Goal: Information Seeking & Learning: Learn about a topic

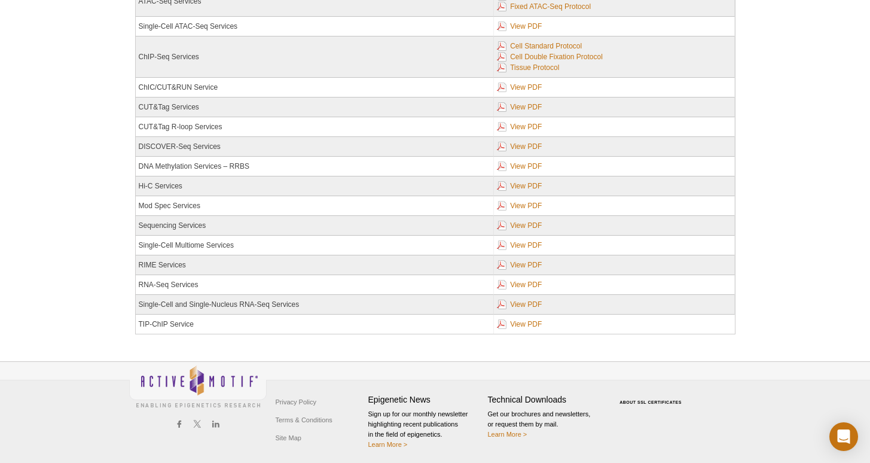
scroll to position [267, 0]
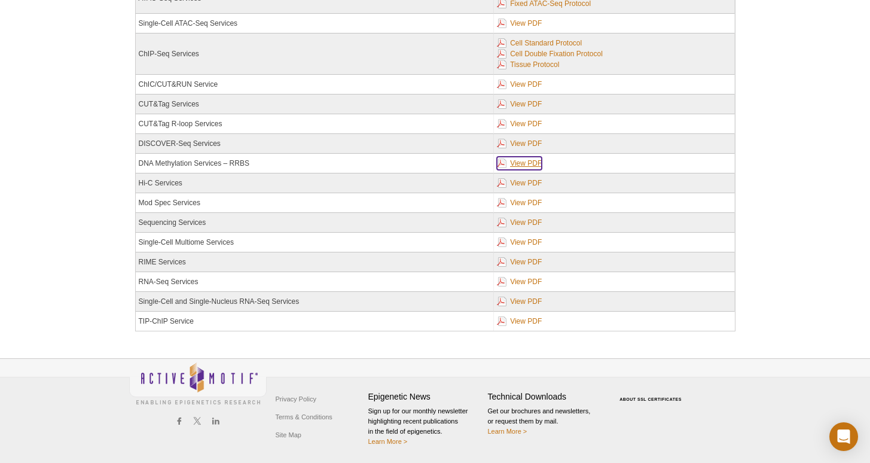
click at [526, 157] on link "View PDF" at bounding box center [519, 163] width 45 height 13
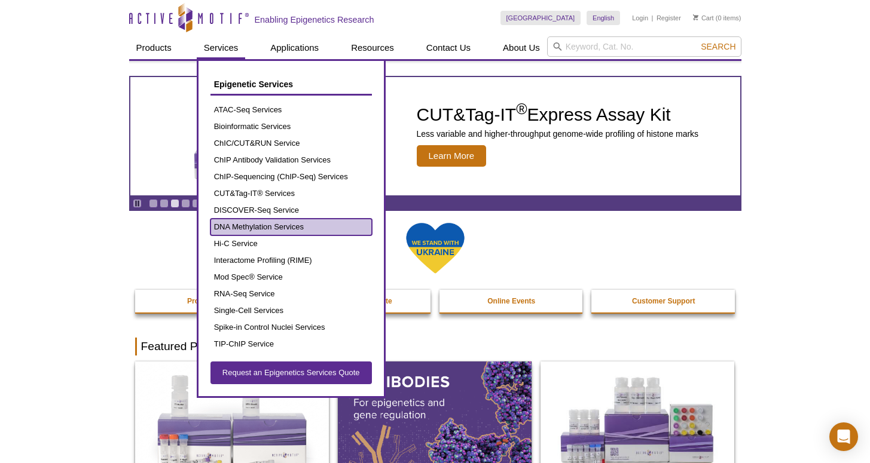
click at [283, 228] on link "DNA Methylation Services" at bounding box center [291, 227] width 161 height 17
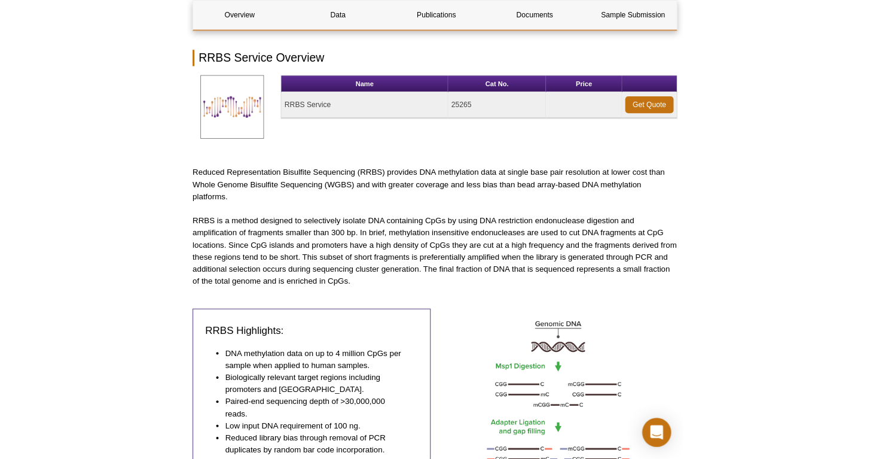
scroll to position [175, 0]
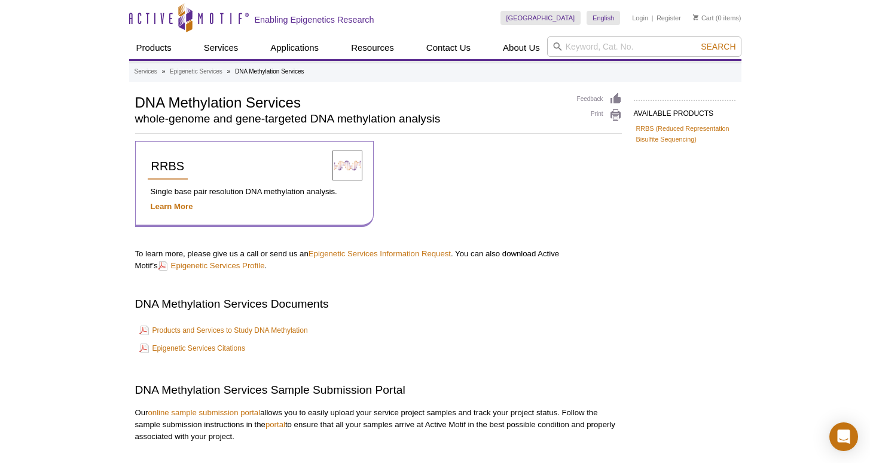
click at [205, 182] on div "RRBS" at bounding box center [233, 171] width 170 height 35
click at [166, 170] on span "RRBS" at bounding box center [167, 166] width 33 height 13
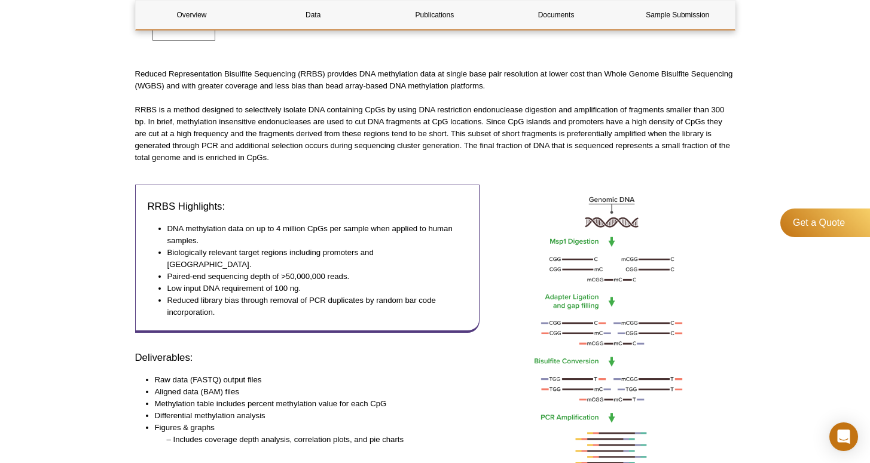
scroll to position [319, 0]
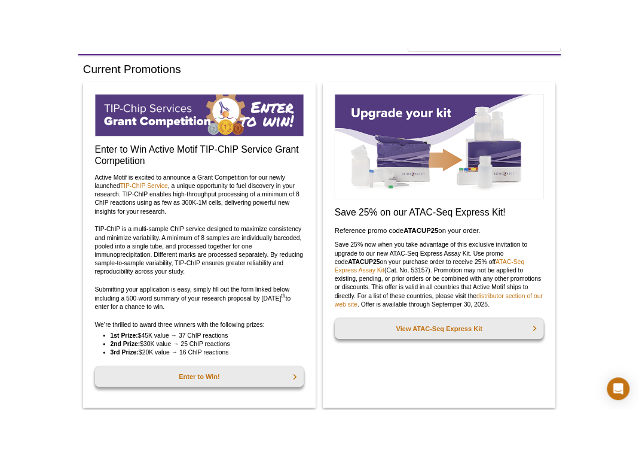
scroll to position [53, 0]
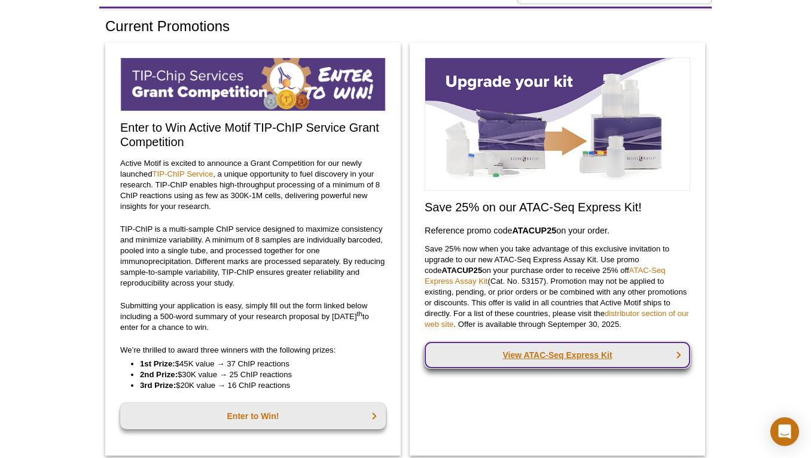
click at [615, 358] on link "View ATAC-Seq Express Kit" at bounding box center [558, 354] width 266 height 26
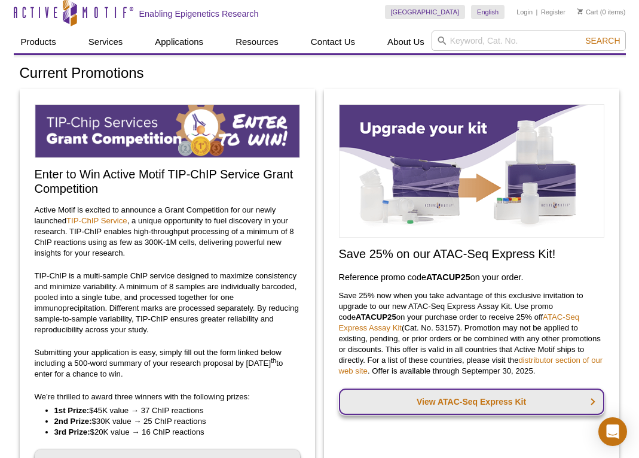
scroll to position [6, 0]
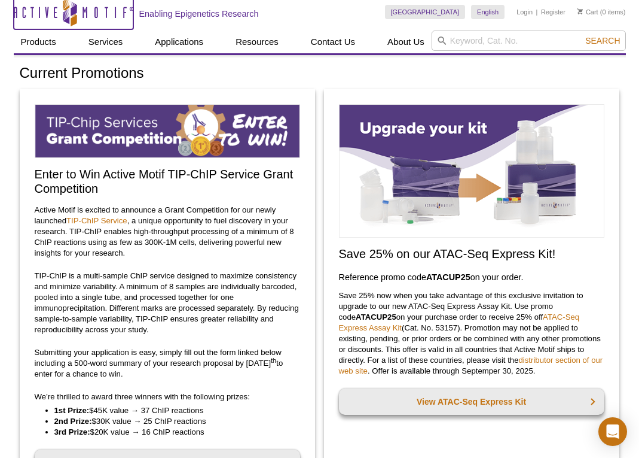
click at [92, 17] on icon "Active Motif Logo" at bounding box center [74, 11] width 120 height 29
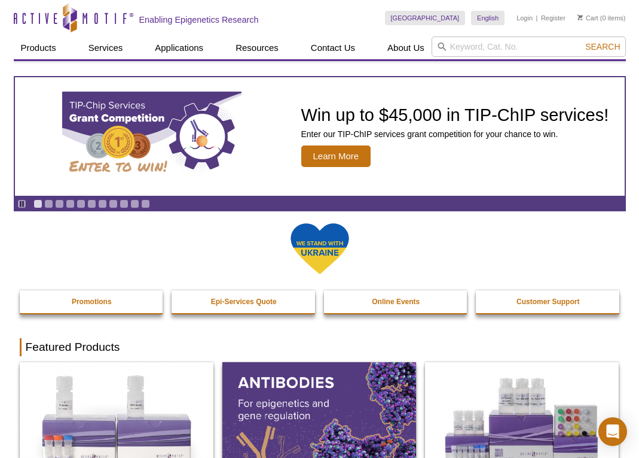
scroll to position [4, 0]
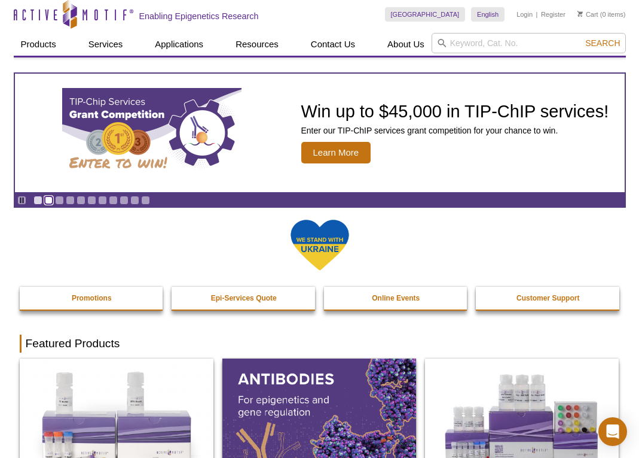
click at [48, 201] on link "Go to slide 2" at bounding box center [48, 200] width 9 height 9
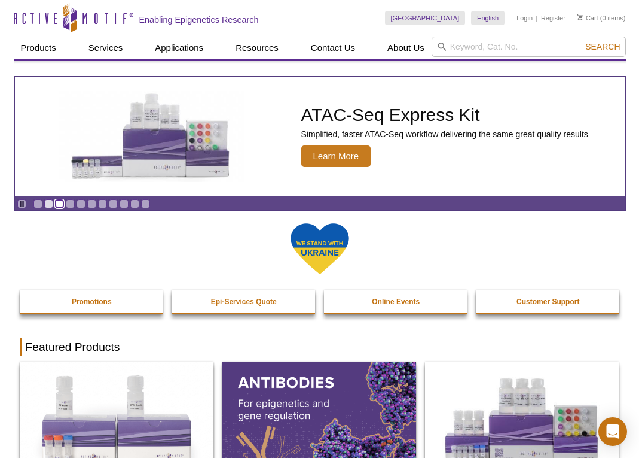
click at [57, 201] on link "Go to slide 3" at bounding box center [59, 203] width 9 height 9
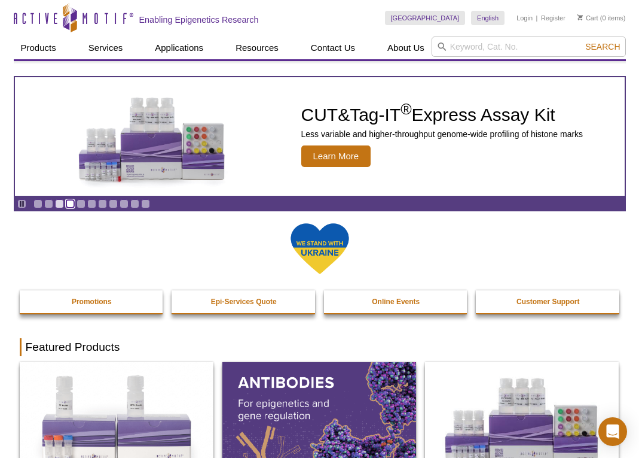
click at [73, 203] on link "Go to slide 4" at bounding box center [70, 203] width 9 height 9
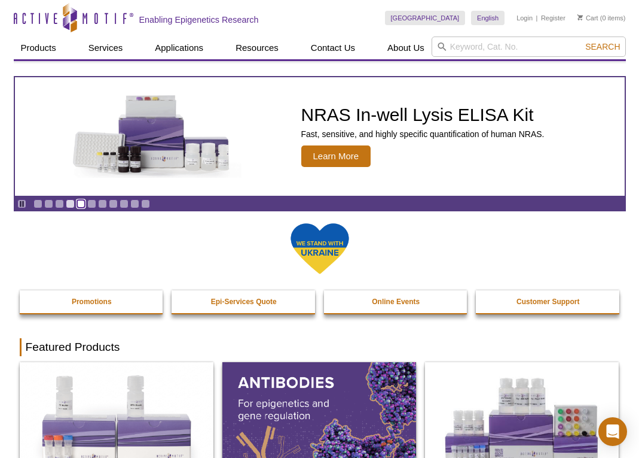
click at [79, 204] on link "Go to slide 5" at bounding box center [81, 203] width 9 height 9
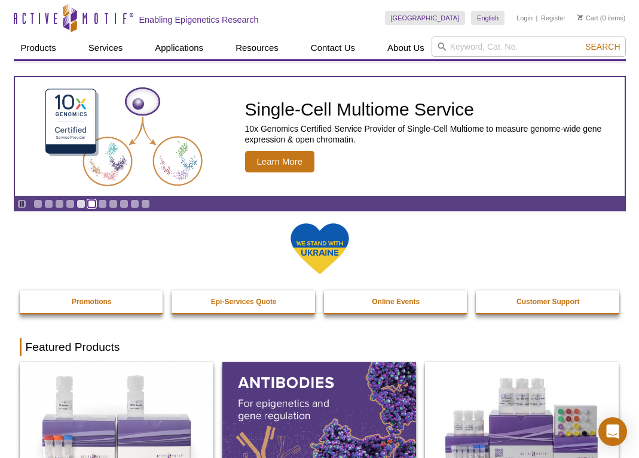
click at [90, 204] on link "Go to slide 6" at bounding box center [91, 203] width 9 height 9
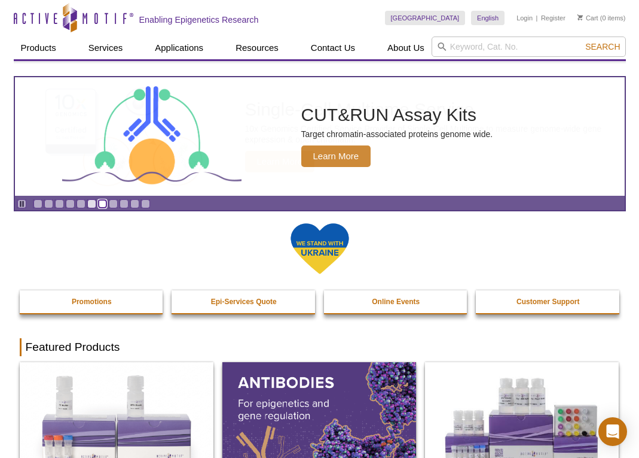
click at [102, 204] on link "Go to slide 7" at bounding box center [102, 203] width 9 height 9
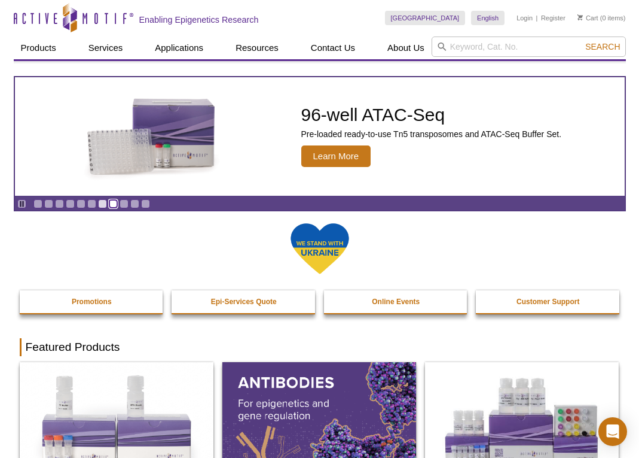
click at [111, 204] on link "Go to slide 8" at bounding box center [113, 203] width 9 height 9
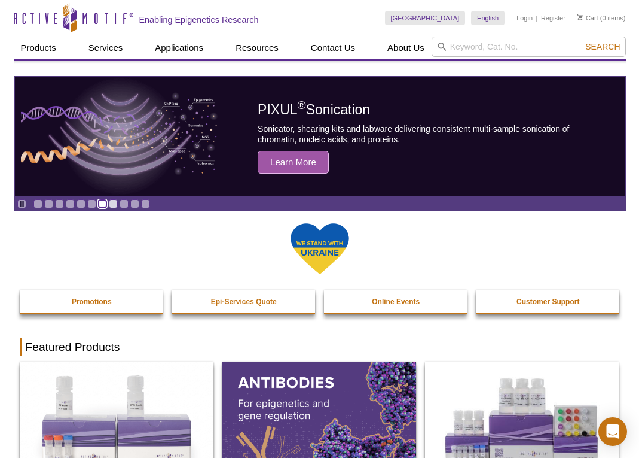
click at [103, 204] on link "Go to slide 7" at bounding box center [102, 203] width 9 height 9
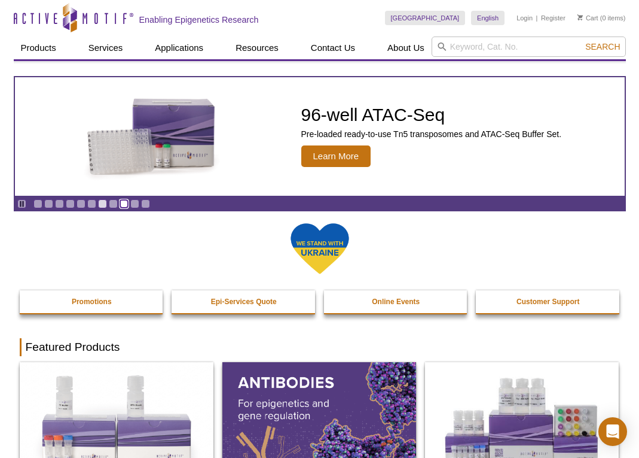
click at [126, 202] on link "Go to slide 9" at bounding box center [124, 203] width 9 height 9
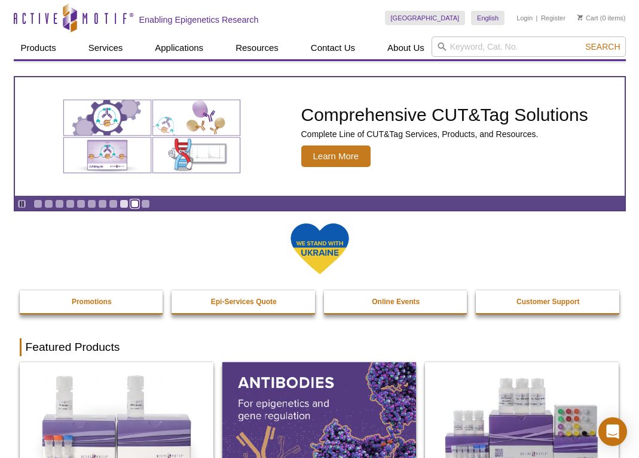
click at [138, 202] on link "Go to slide 10" at bounding box center [134, 203] width 9 height 9
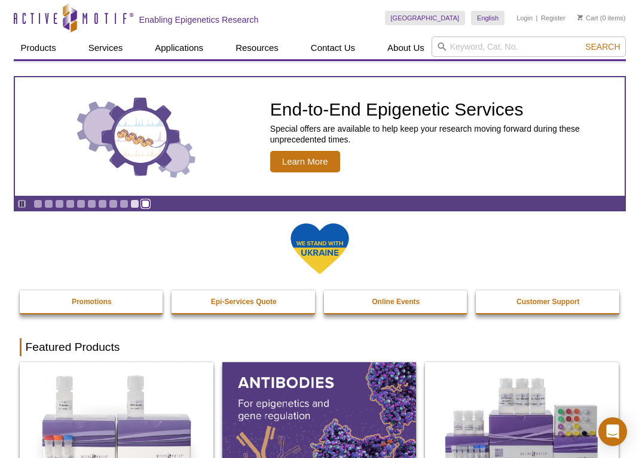
click at [145, 202] on link "Go to slide 11" at bounding box center [145, 203] width 9 height 9
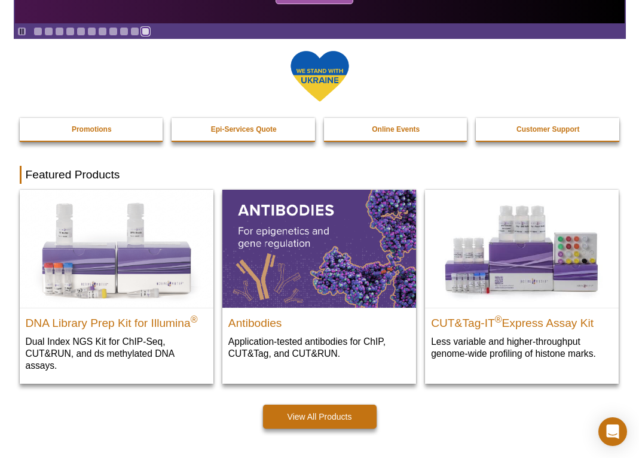
scroll to position [206, 0]
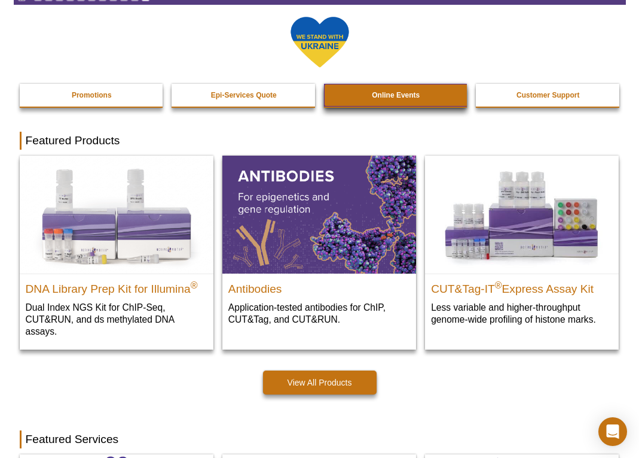
click at [413, 96] on strong "Online Events" at bounding box center [396, 95] width 48 height 8
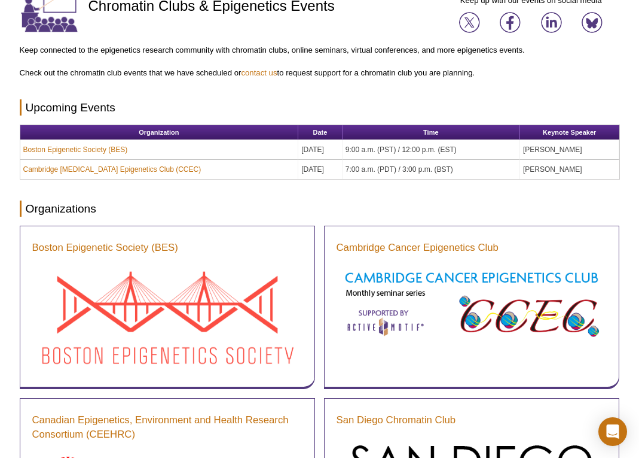
scroll to position [77, 0]
